Goal: Task Accomplishment & Management: Use online tool/utility

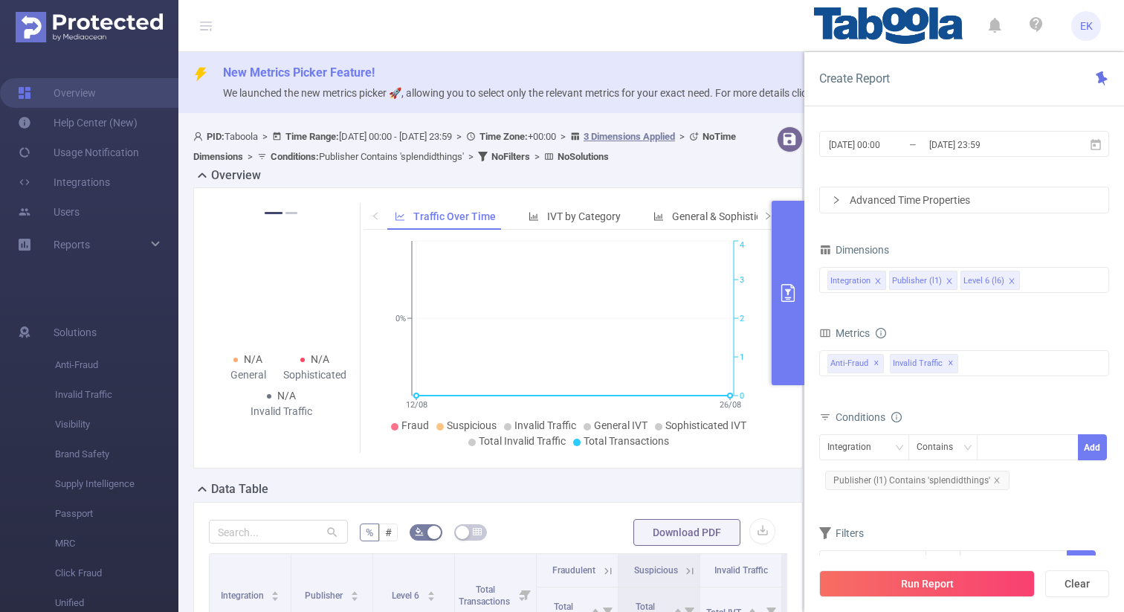
click at [947, 586] on button "Run Report" at bounding box center [927, 583] width 216 height 27
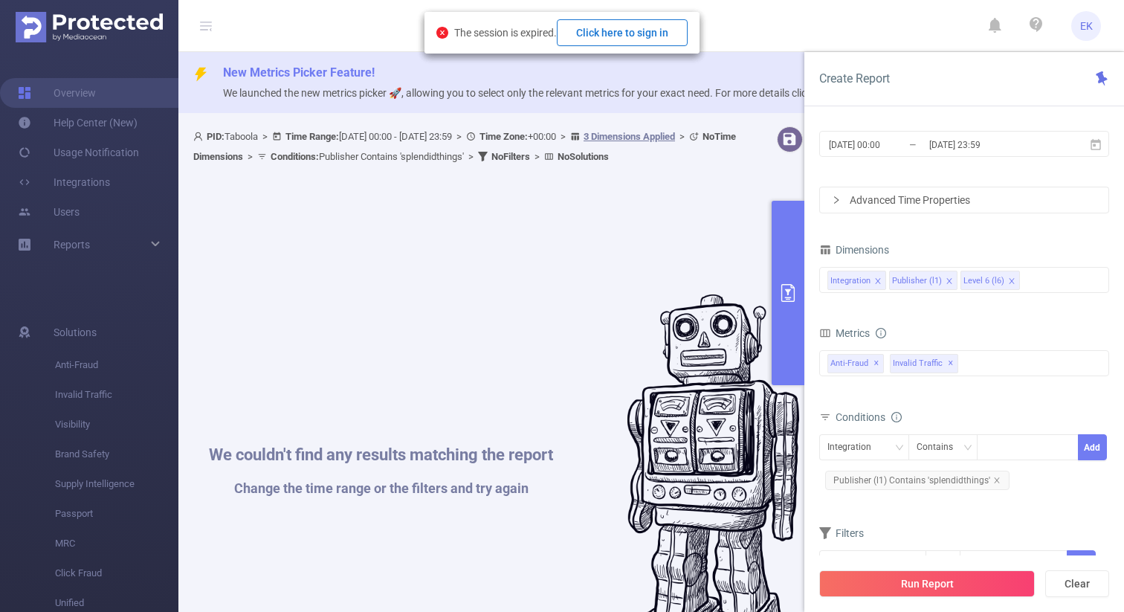
click at [640, 34] on button "Click here to sign in" at bounding box center [622, 32] width 131 height 27
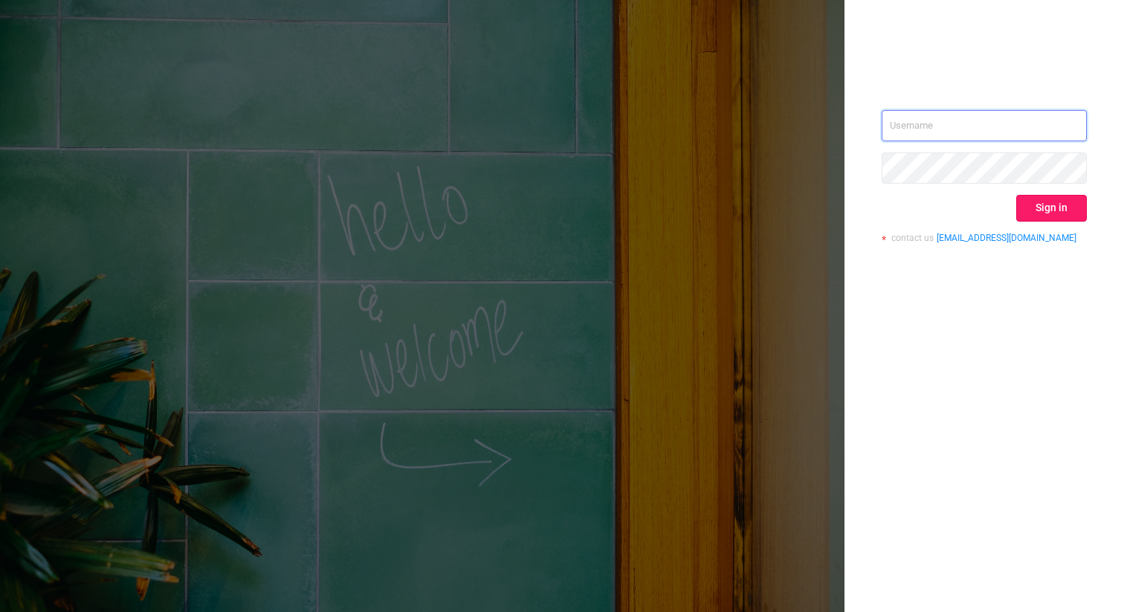
type input "elad.k@taboola.com"
click at [1047, 199] on button "Sign in" at bounding box center [1051, 208] width 71 height 27
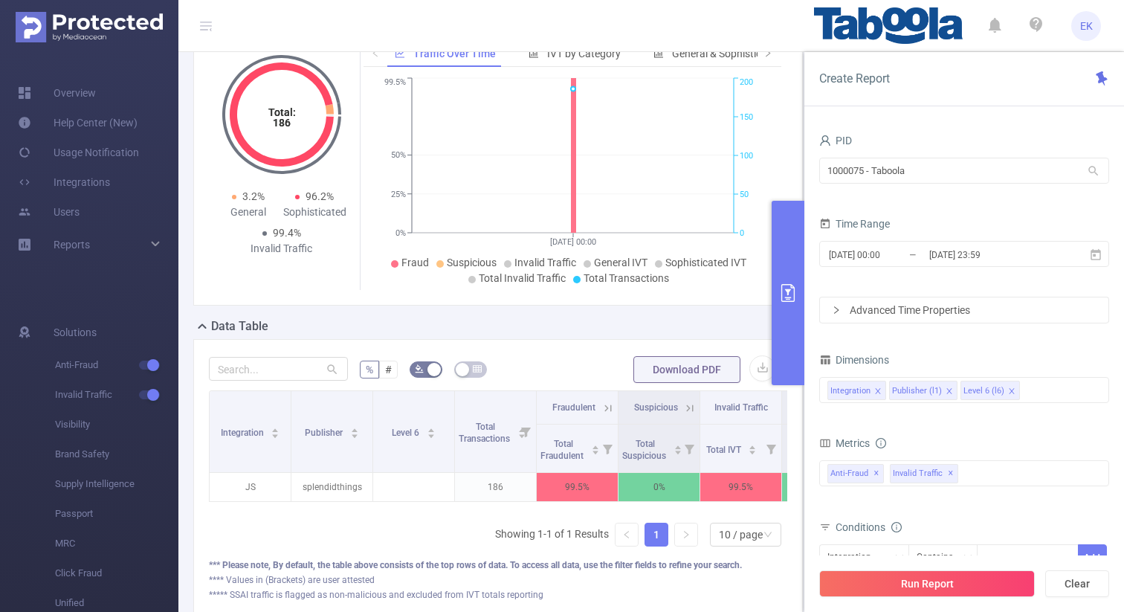
scroll to position [262, 0]
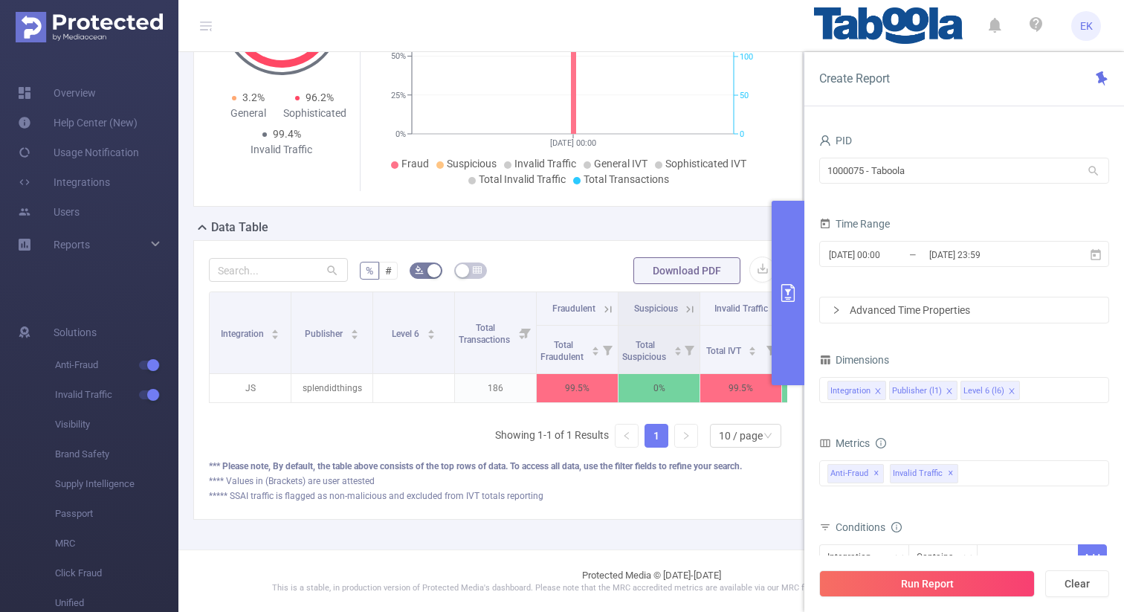
click at [607, 307] on icon at bounding box center [608, 309] width 13 height 13
